Goal: Task Accomplishment & Management: Manage account settings

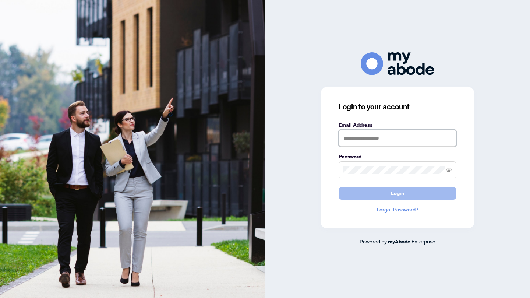
type input "**********"
click at [423, 191] on button "Login" at bounding box center [397, 193] width 118 height 13
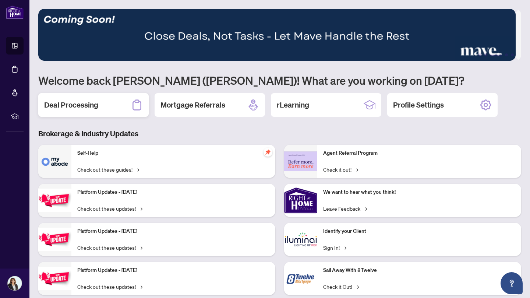
click at [135, 104] on icon at bounding box center [137, 105] width 12 height 12
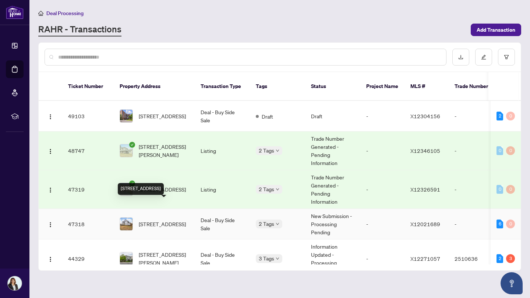
click at [183, 220] on span "[STREET_ADDRESS]" at bounding box center [162, 224] width 47 height 8
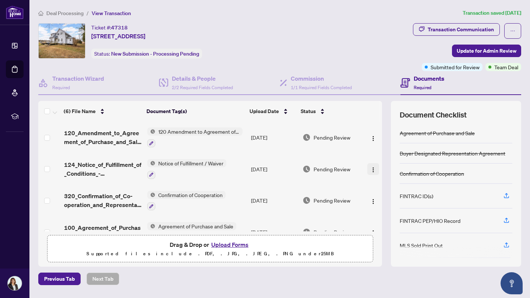
click at [370, 167] on img "button" at bounding box center [373, 170] width 6 height 6
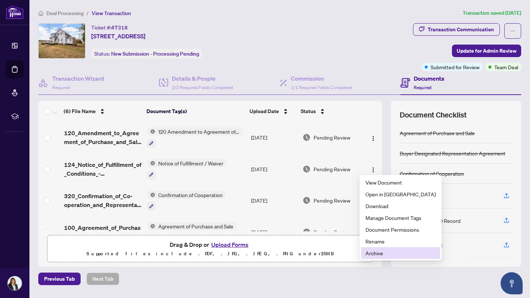
click at [369, 249] on span "Archive" at bounding box center [400, 253] width 70 height 8
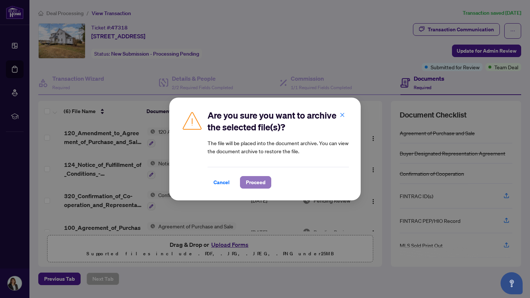
click at [258, 182] on span "Proceed" at bounding box center [256, 182] width 20 height 12
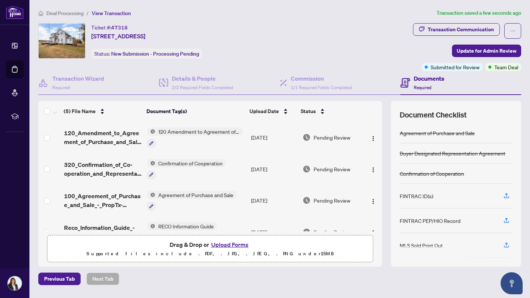
click at [238, 244] on button "Upload Forms" at bounding box center [230, 245] width 42 height 10
